Goal: Navigation & Orientation: Find specific page/section

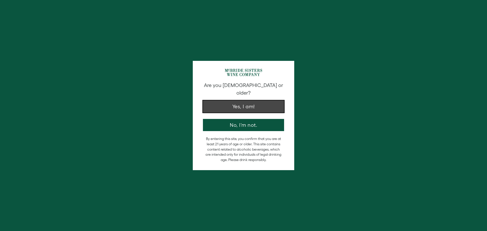
click at [252, 103] on button "Yes, I am!" at bounding box center [243, 107] width 81 height 12
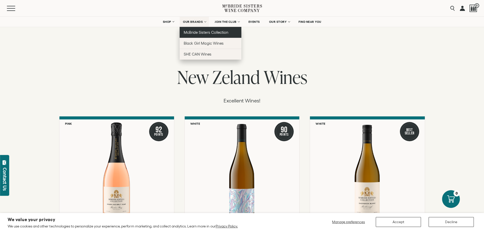
click at [199, 33] on span "McBride Sisters Collection" at bounding box center [206, 32] width 45 height 4
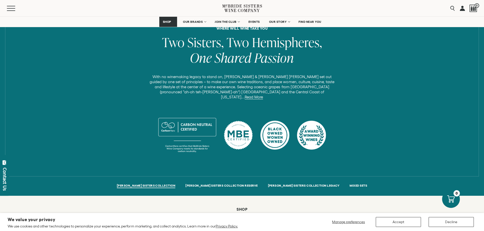
scroll to position [305, 0]
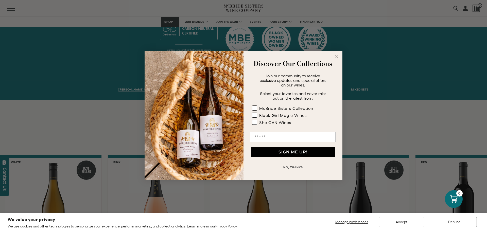
click at [339, 55] on circle "Close dialog" at bounding box center [337, 57] width 6 height 6
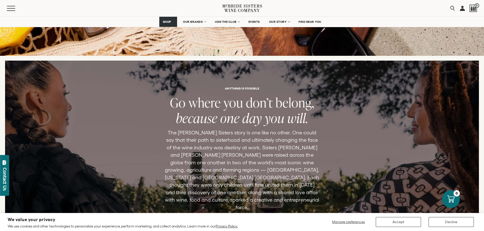
scroll to position [1904, 0]
